Goal: Check status: Check status

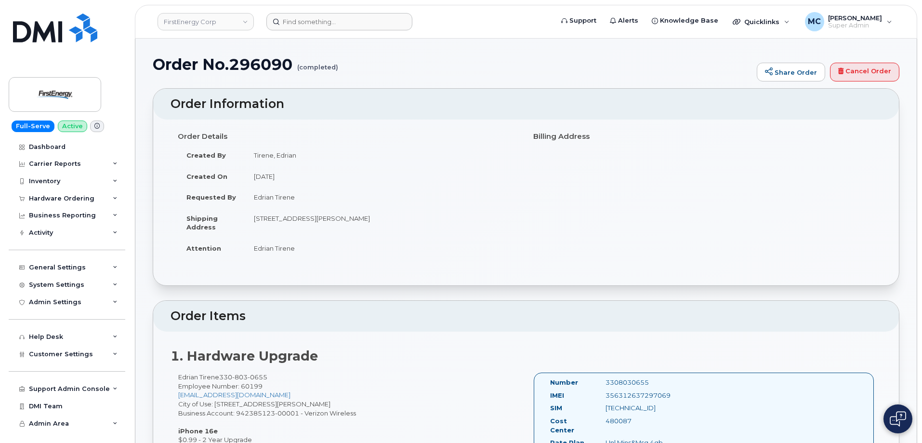
scroll to position [1970, 0]
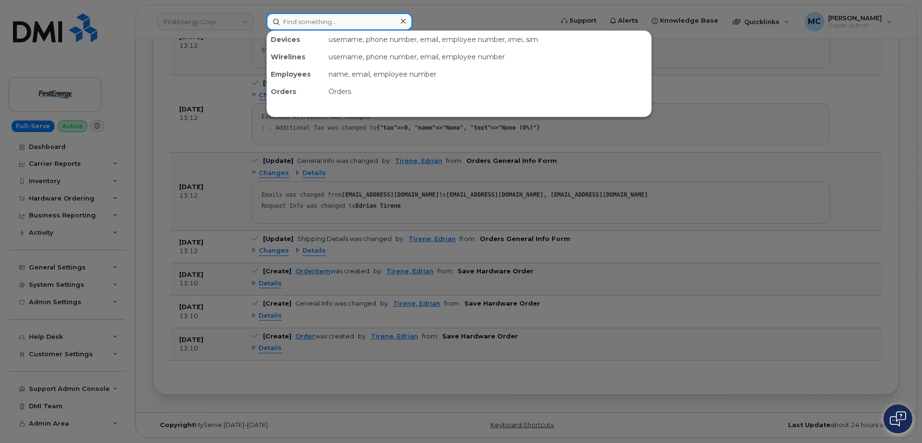
paste input "298570"
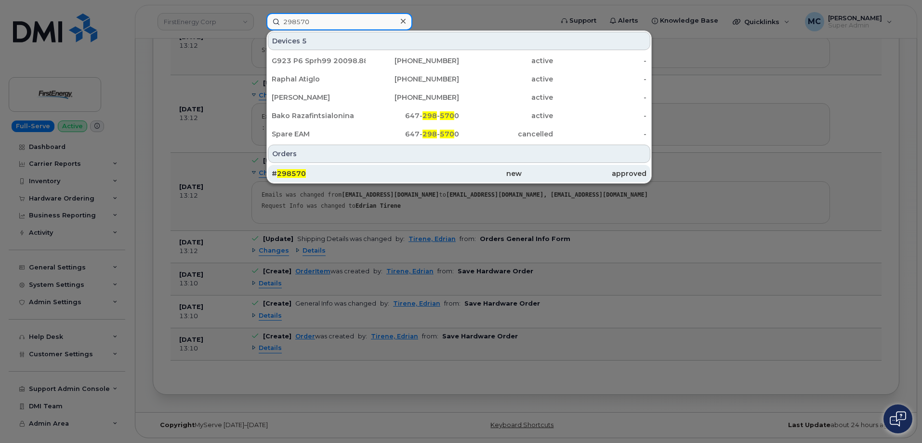
type input "298570"
click at [362, 171] on div "# 298570" at bounding box center [334, 174] width 125 height 10
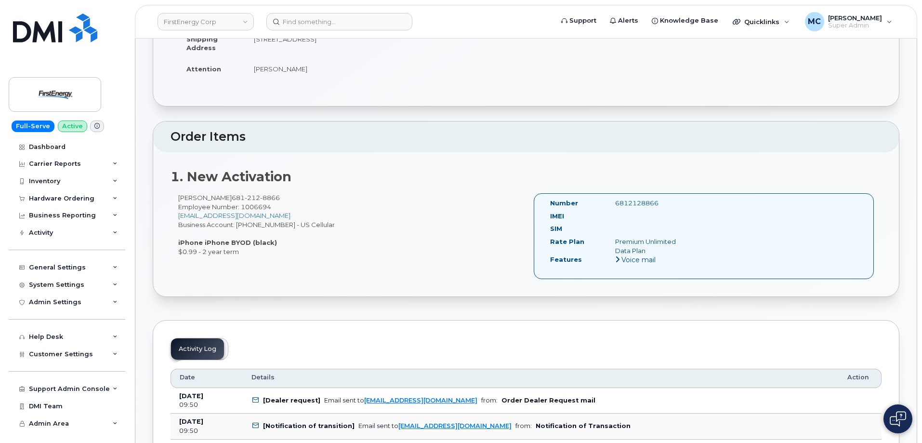
scroll to position [177, 0]
click at [646, 205] on div "6812128866" at bounding box center [653, 204] width 91 height 9
copy div "6812128866"
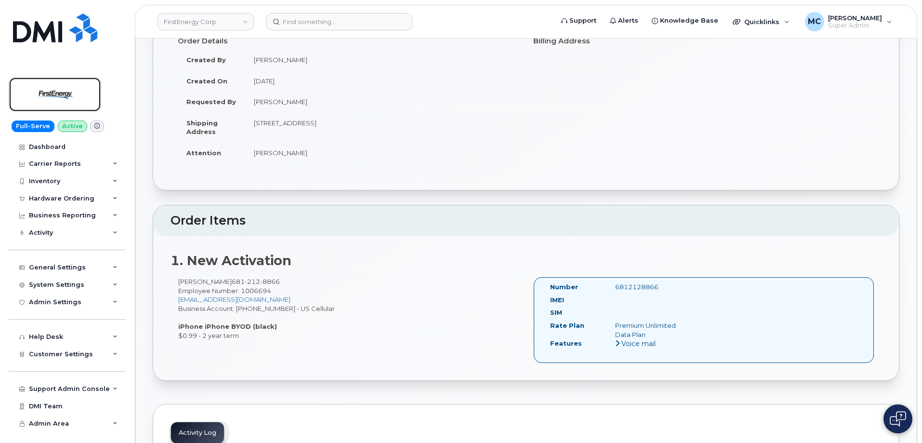
scroll to position [48, 0]
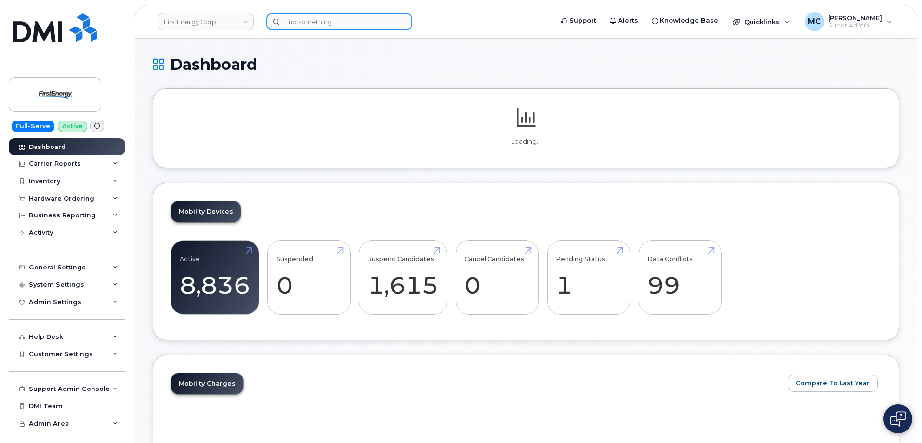
click at [359, 26] on input at bounding box center [339, 21] width 146 height 17
paste input "6812128866"
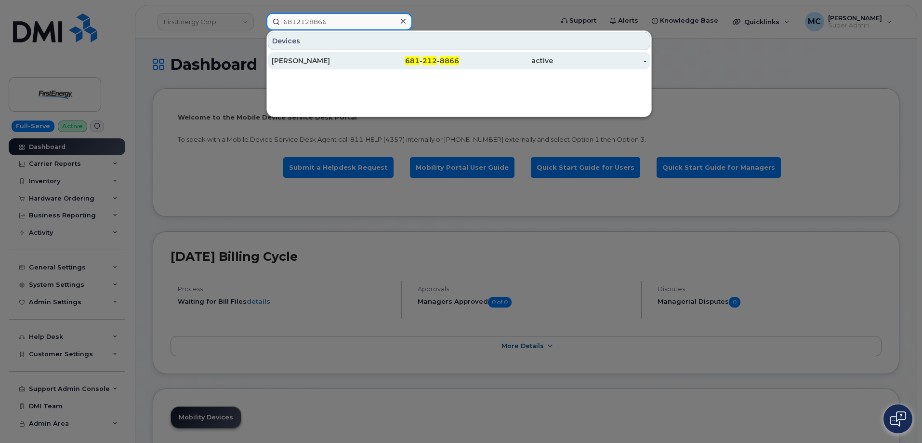
type input "6812128866"
click at [367, 60] on div "681 - 212 - 8866" at bounding box center [413, 61] width 94 height 10
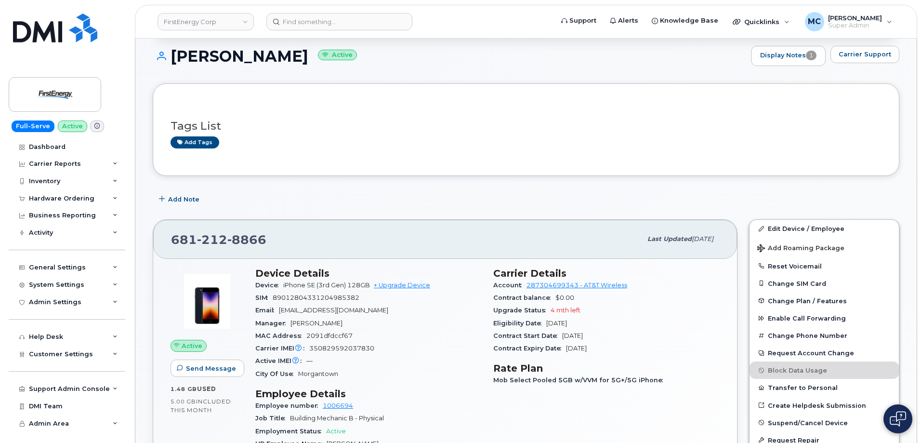
scroll to position [94, 0]
